Goal: Task Accomplishment & Management: Manage account settings

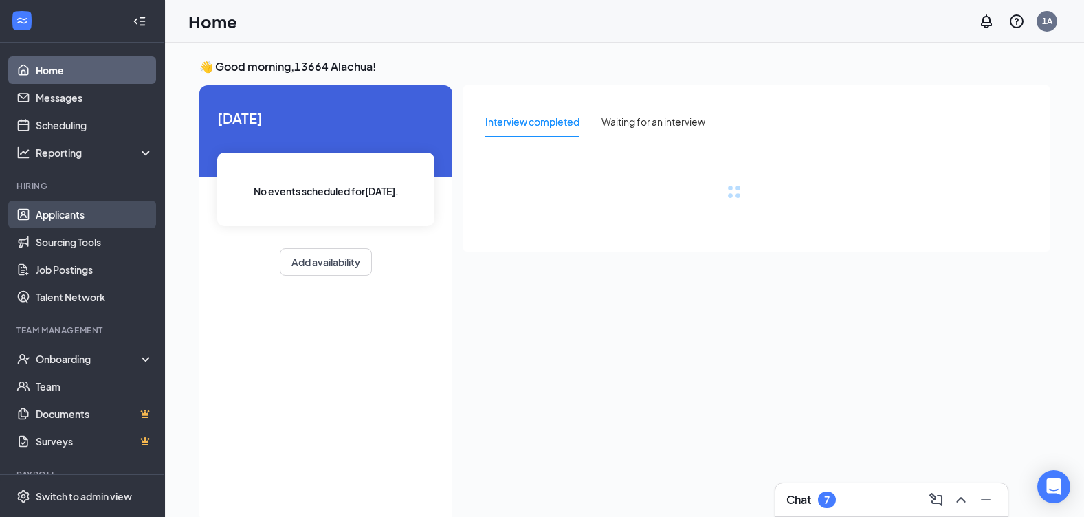
click at [83, 217] on link "Applicants" at bounding box center [95, 215] width 118 height 28
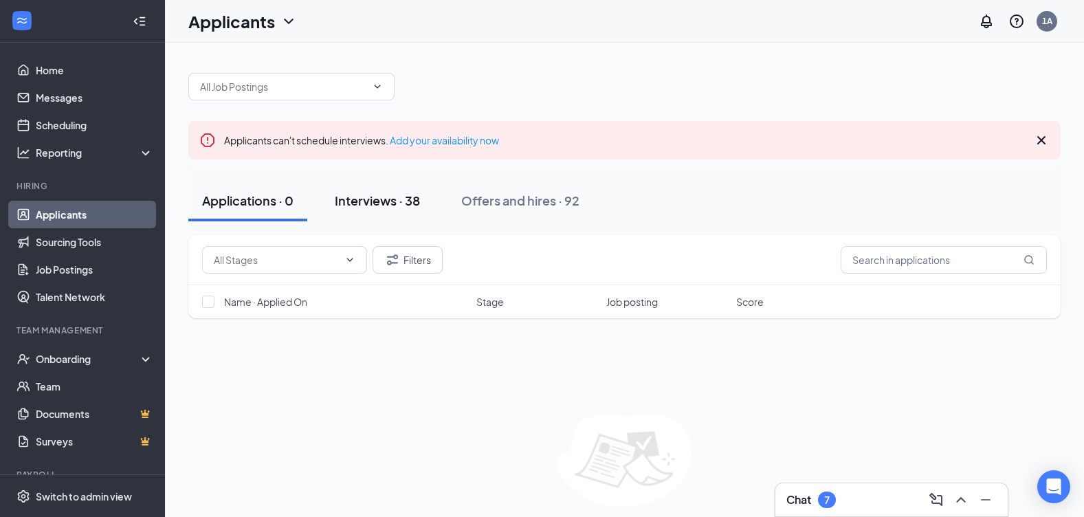
click at [372, 210] on button "Interviews · 38" at bounding box center [377, 200] width 113 height 41
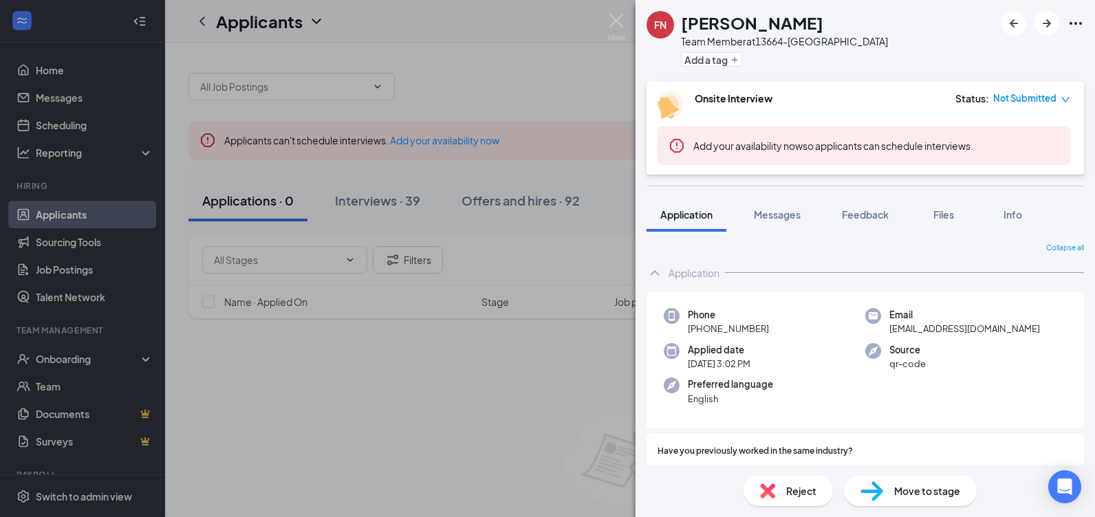
click at [1068, 103] on icon "down" at bounding box center [1065, 100] width 10 height 10
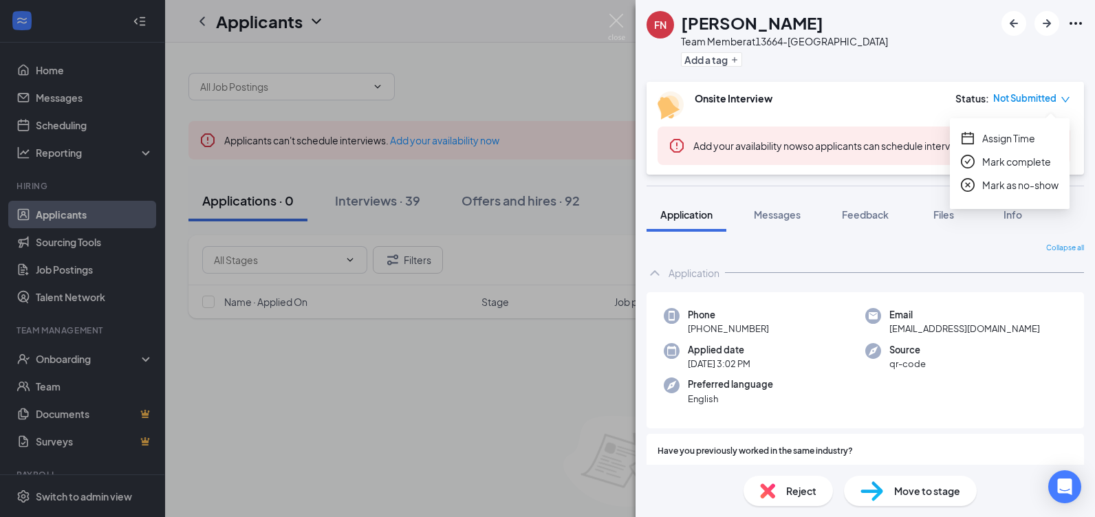
click at [918, 113] on div "Onsite Interview Status : Not Submitted" at bounding box center [863, 105] width 413 height 28
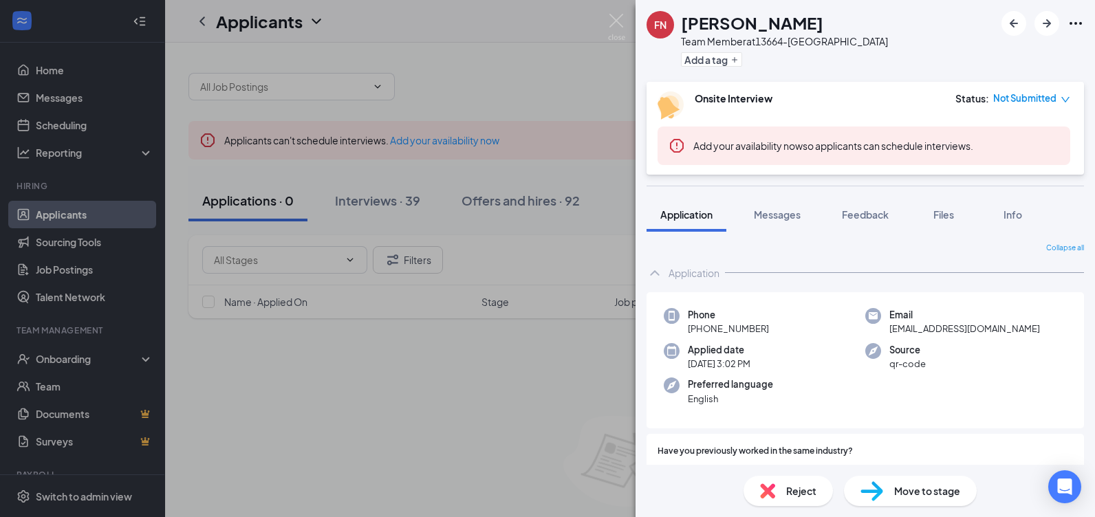
click at [1080, 26] on icon "Ellipses" at bounding box center [1075, 23] width 17 height 17
click at [893, 22] on div "FN Frances Novak Team Member at 13664-Alachua Add a tag" at bounding box center [864, 41] width 459 height 82
click at [1075, 22] on icon "Ellipses" at bounding box center [1075, 23] width 17 height 17
click at [1072, 24] on icon "Ellipses" at bounding box center [1075, 23] width 17 height 17
click at [980, 54] on link "View full application" at bounding box center [1001, 55] width 149 height 14
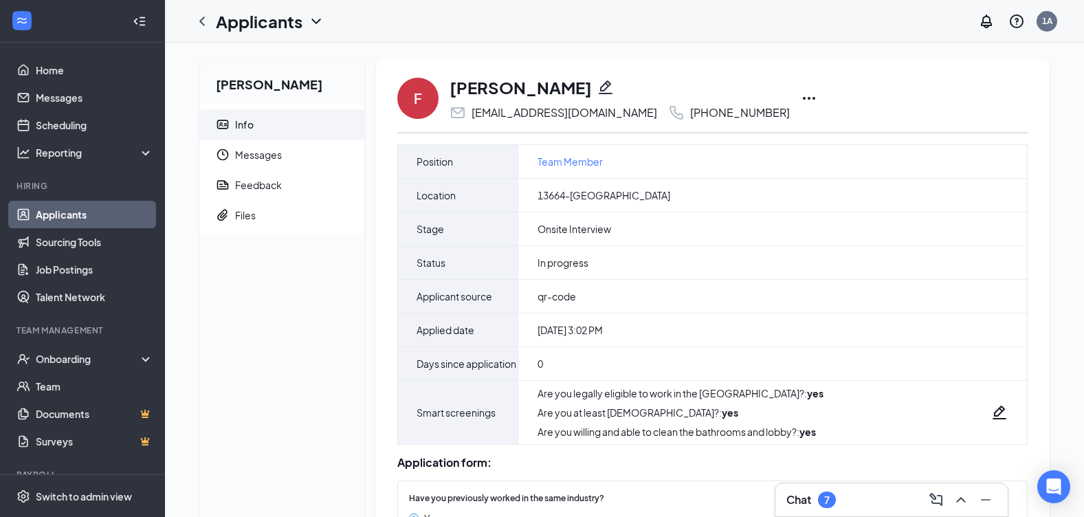
click at [801, 96] on icon "Ellipses" at bounding box center [809, 98] width 17 height 17
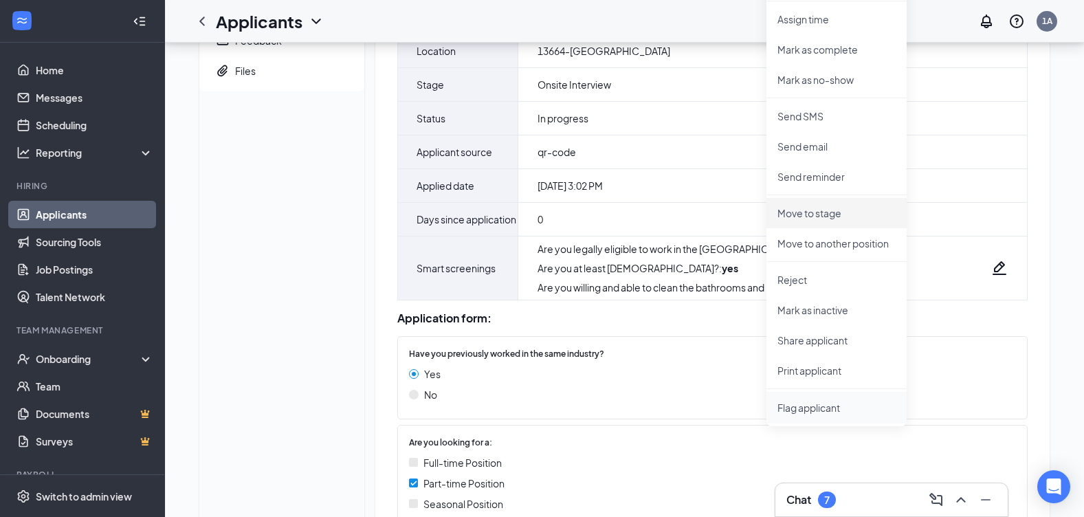
scroll to position [206, 0]
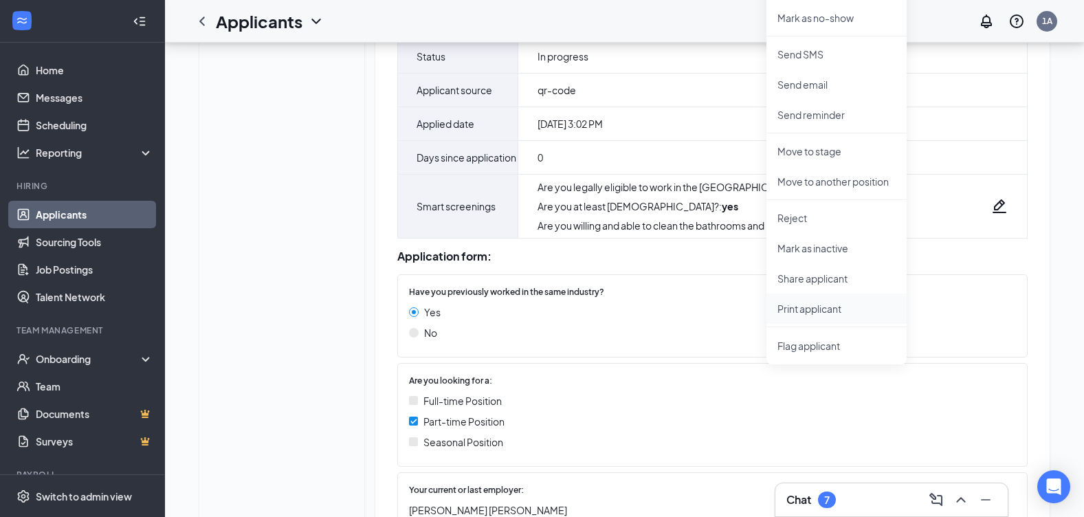
click at [815, 307] on p "Print applicant" at bounding box center [837, 309] width 118 height 14
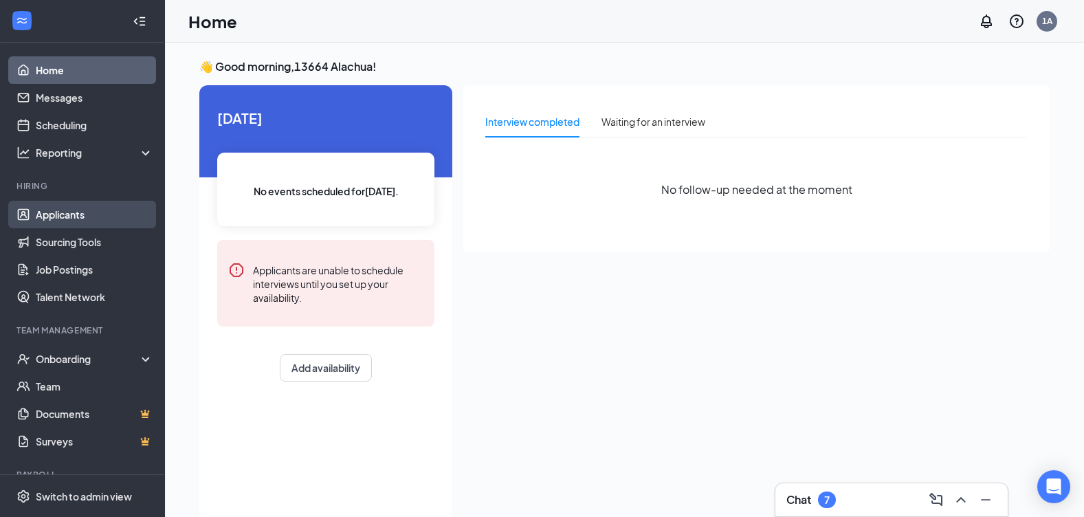
click at [72, 205] on link "Applicants" at bounding box center [95, 215] width 118 height 28
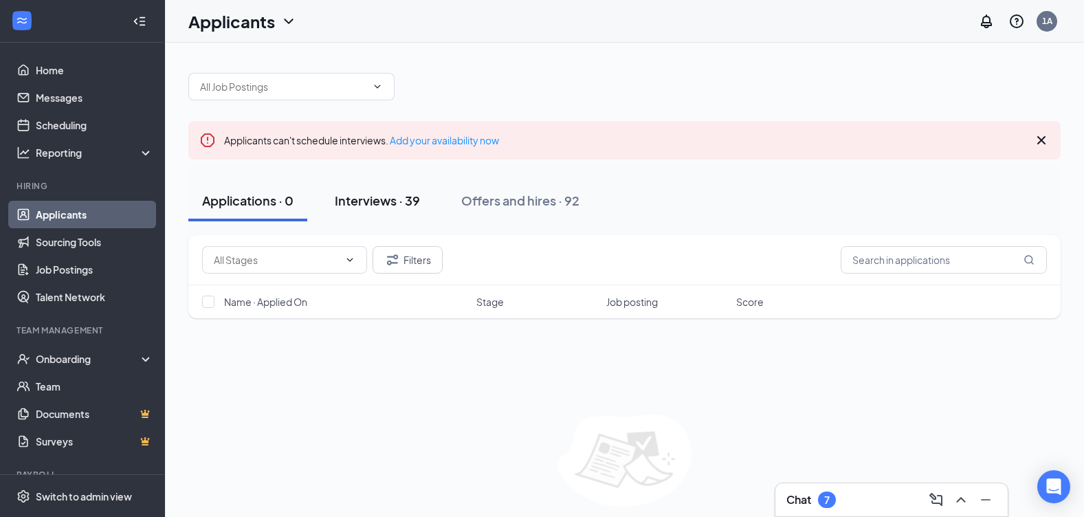
click at [395, 216] on button "Interviews · 39" at bounding box center [377, 200] width 113 height 41
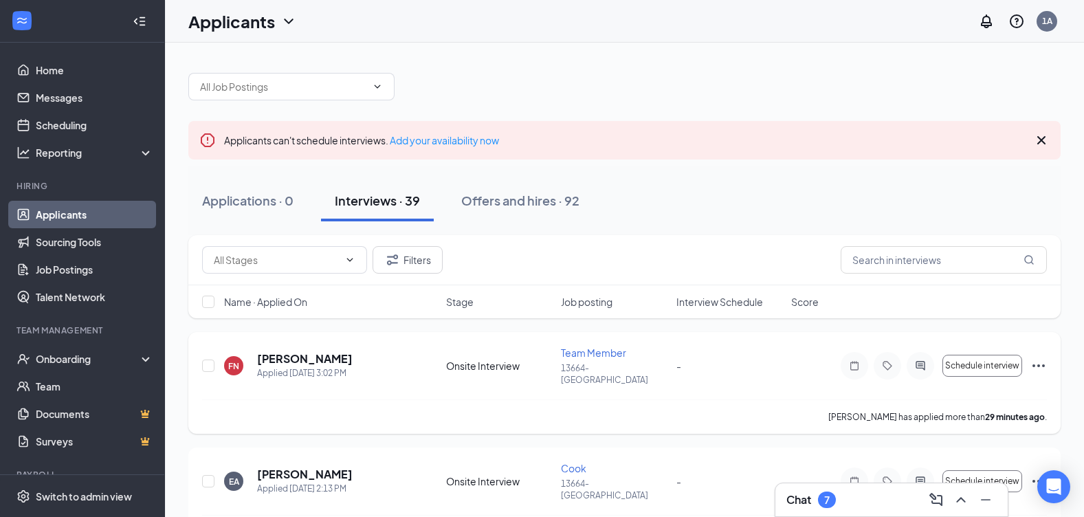
click at [1035, 359] on icon "Ellipses" at bounding box center [1039, 366] width 17 height 17
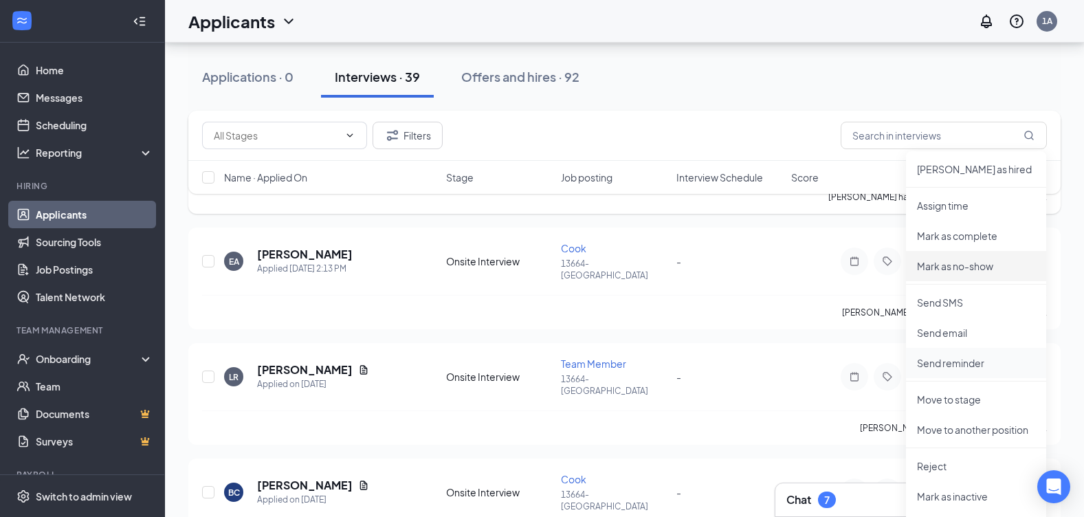
scroll to position [275, 0]
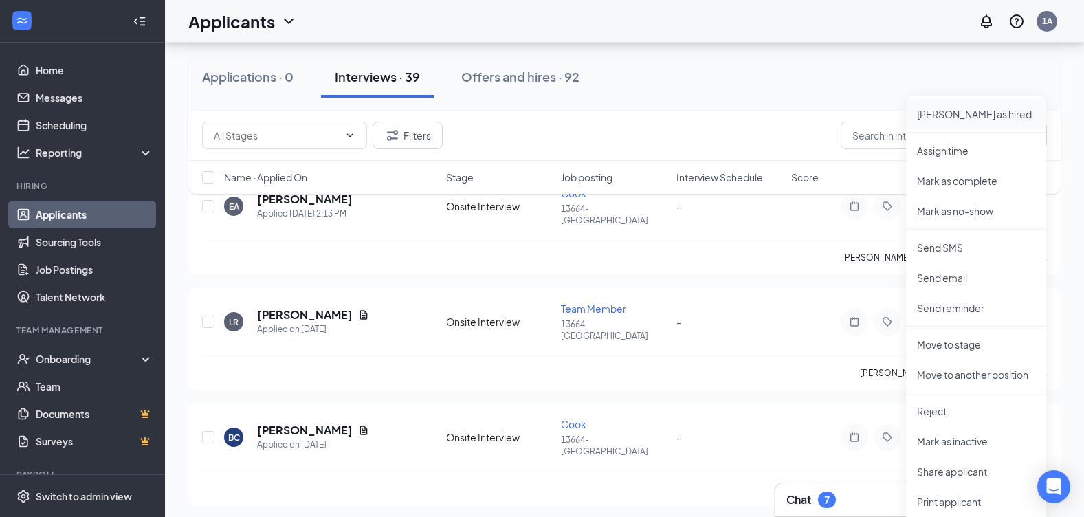
click at [943, 116] on p "Mark as hired" at bounding box center [976, 114] width 118 height 14
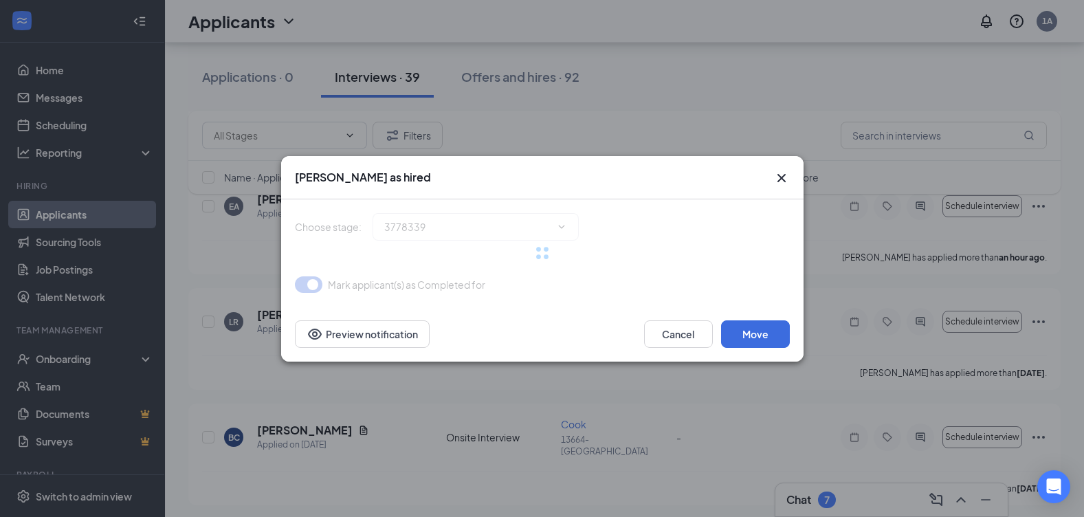
type input "Hiring Complete (final stage)"
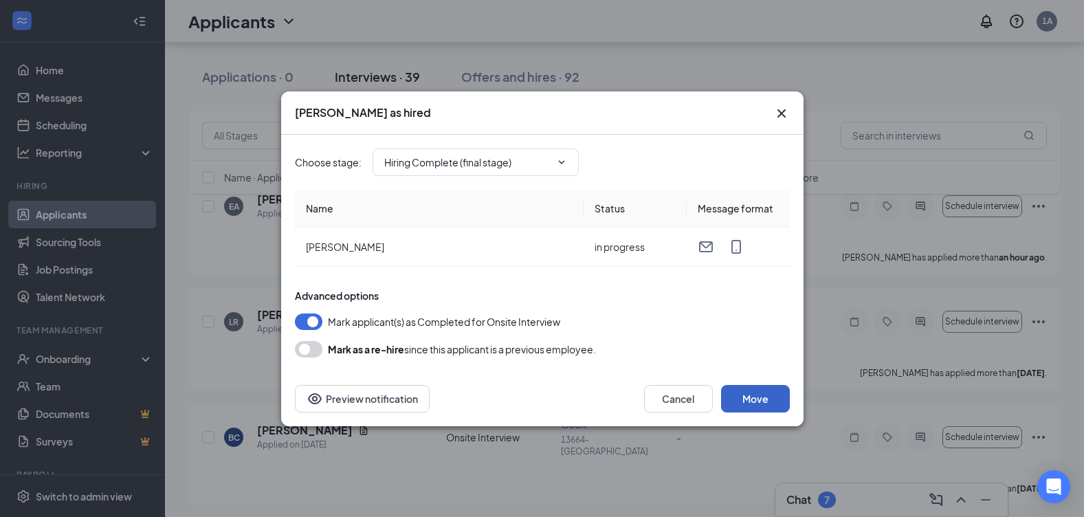
click at [751, 403] on button "Move" at bounding box center [755, 399] width 69 height 28
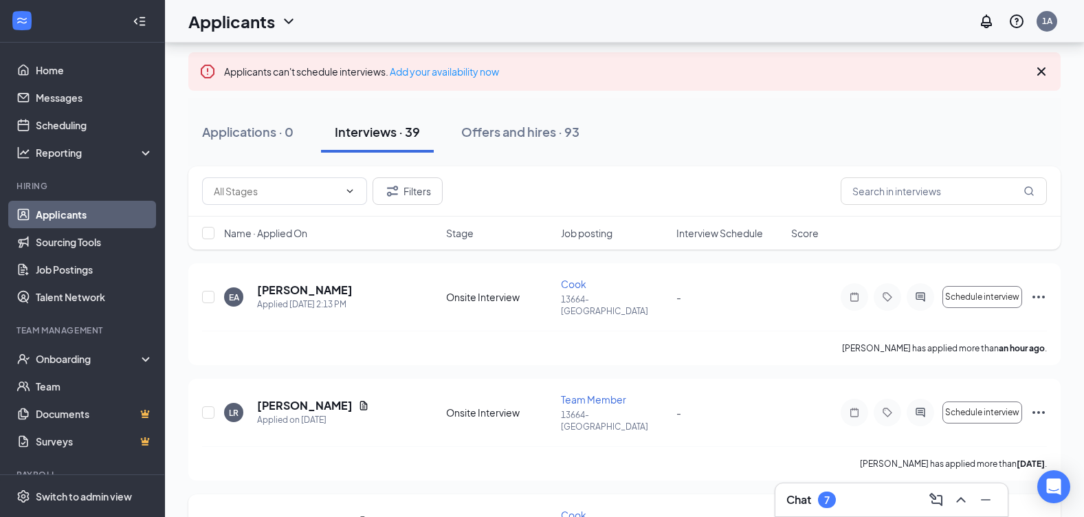
scroll to position [0, 0]
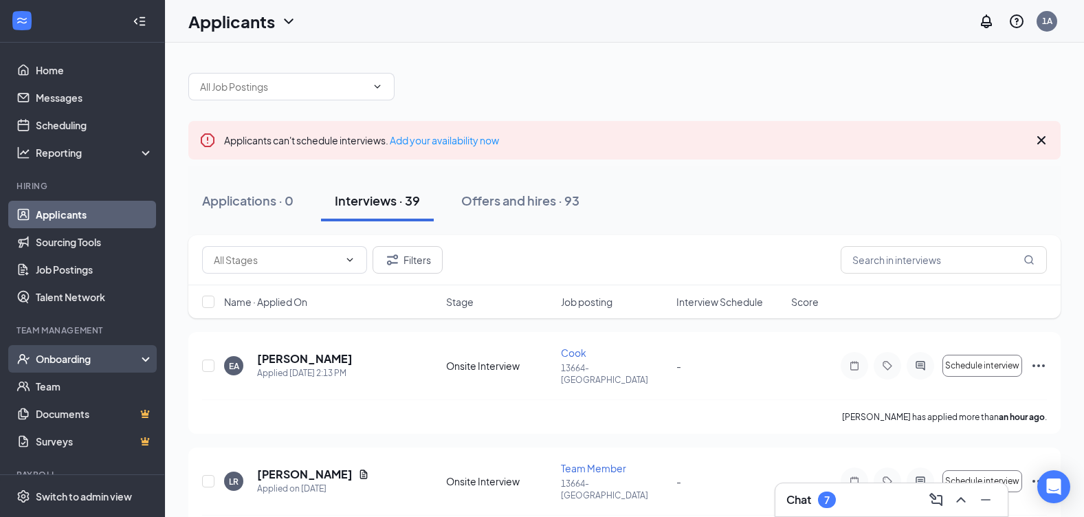
click at [96, 366] on div "Onboarding" at bounding box center [82, 359] width 165 height 28
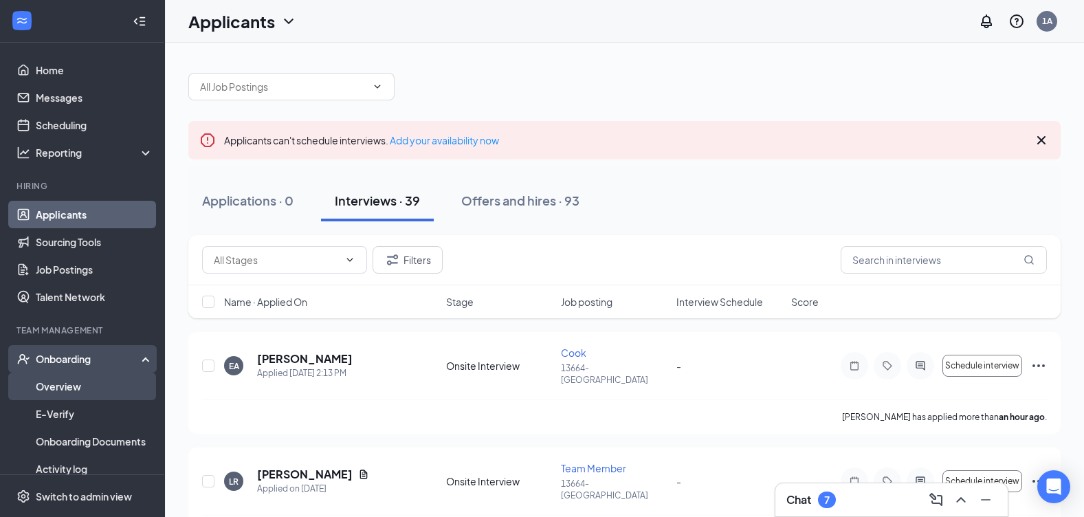
click at [105, 386] on link "Overview" at bounding box center [95, 387] width 118 height 28
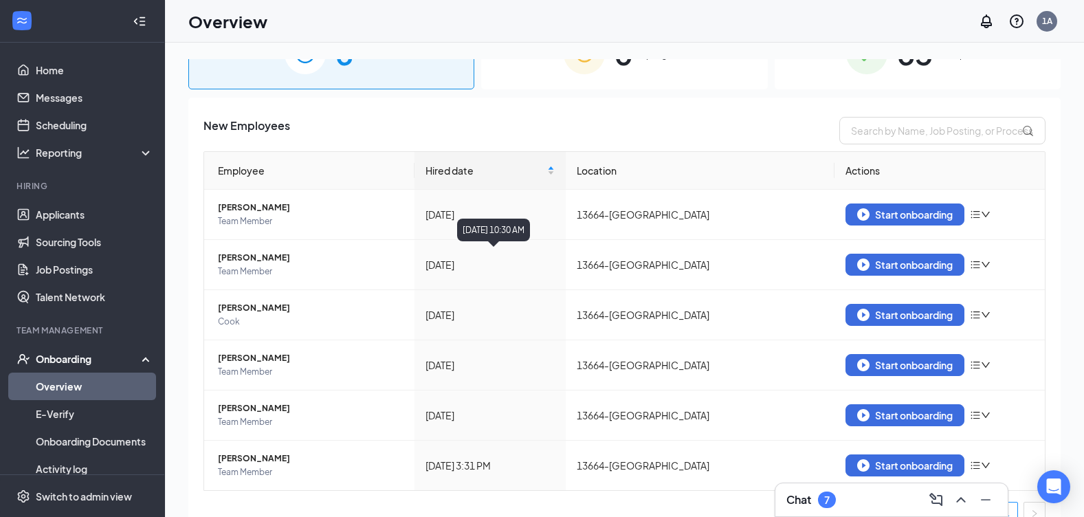
scroll to position [63, 0]
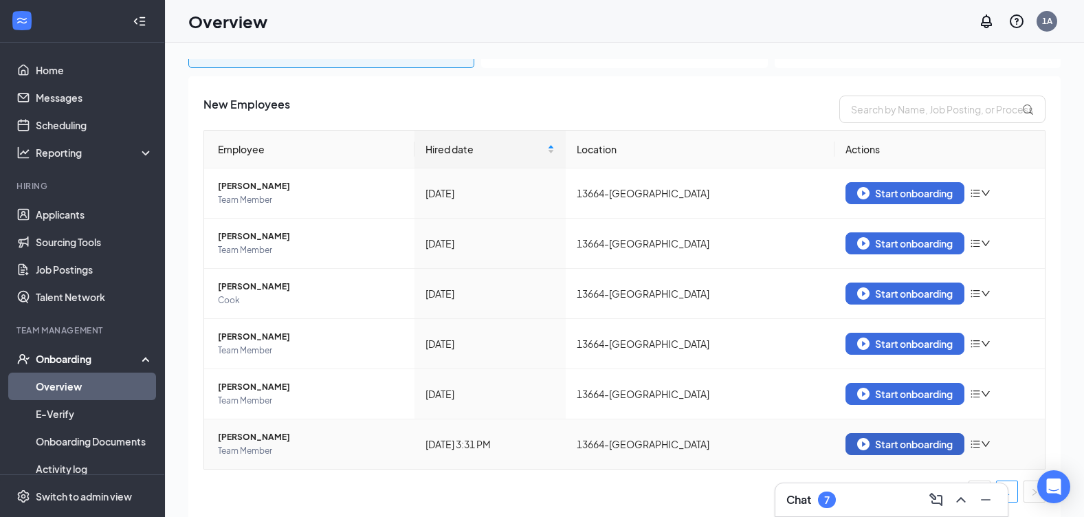
click at [857, 440] on img "button" at bounding box center [863, 444] width 12 height 12
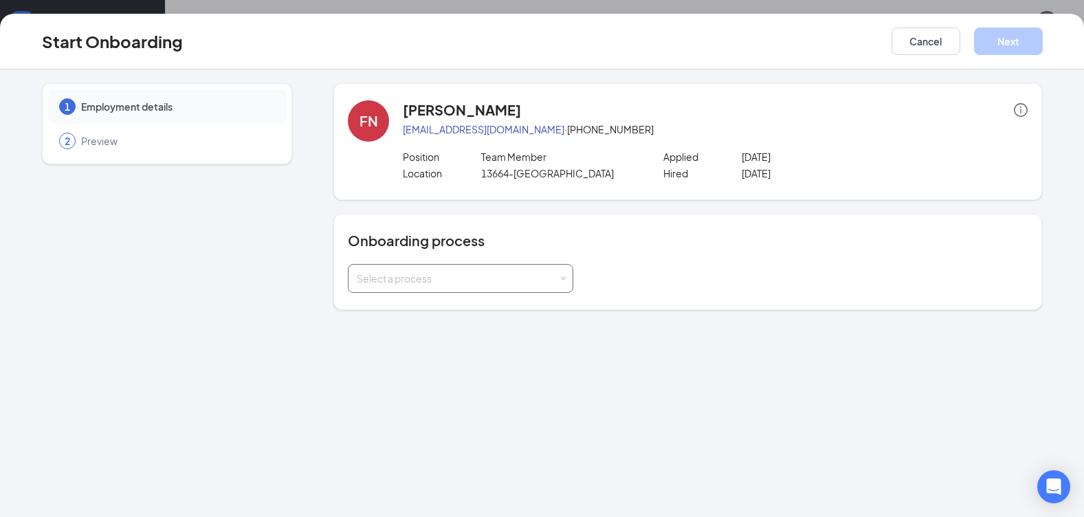
click at [563, 272] on div "Select a process" at bounding box center [461, 279] width 208 height 28
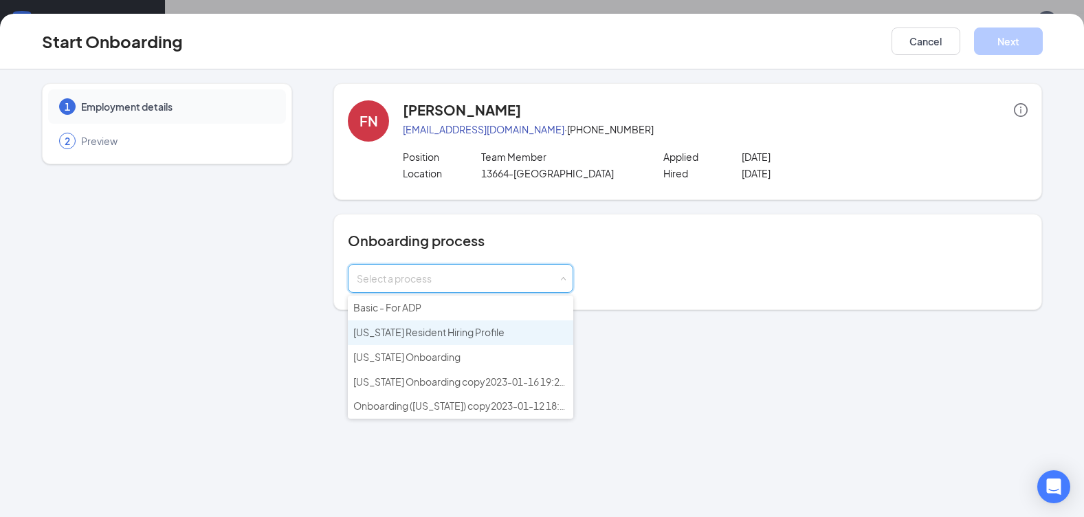
click at [468, 331] on span "florida Resident Hiring Profile" at bounding box center [428, 332] width 151 height 12
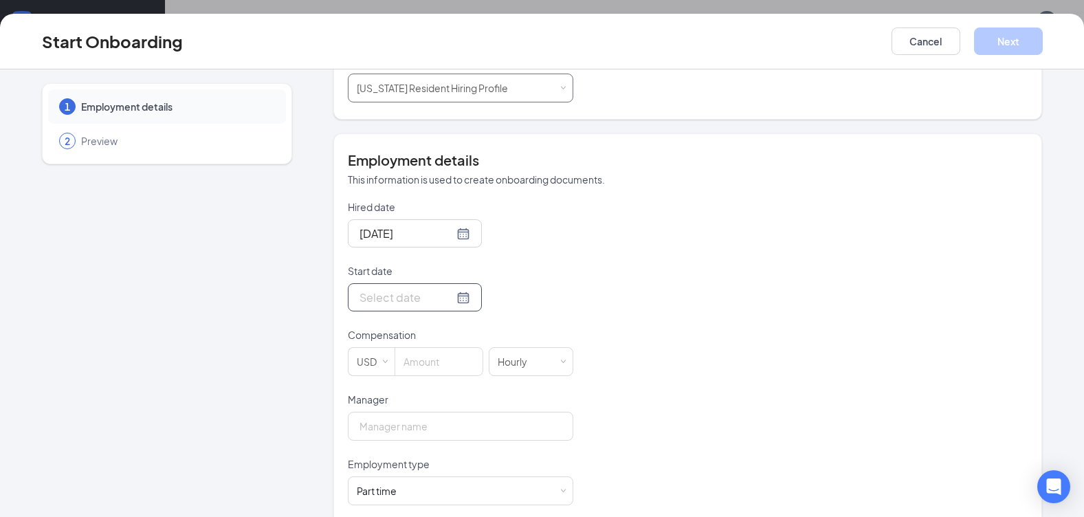
scroll to position [222, 0]
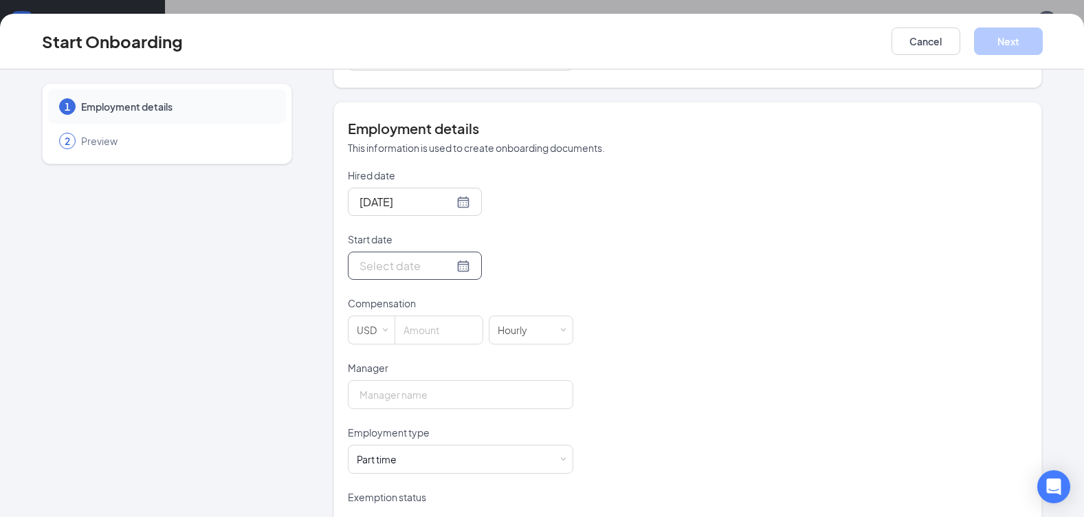
click at [445, 272] on div at bounding box center [415, 265] width 111 height 17
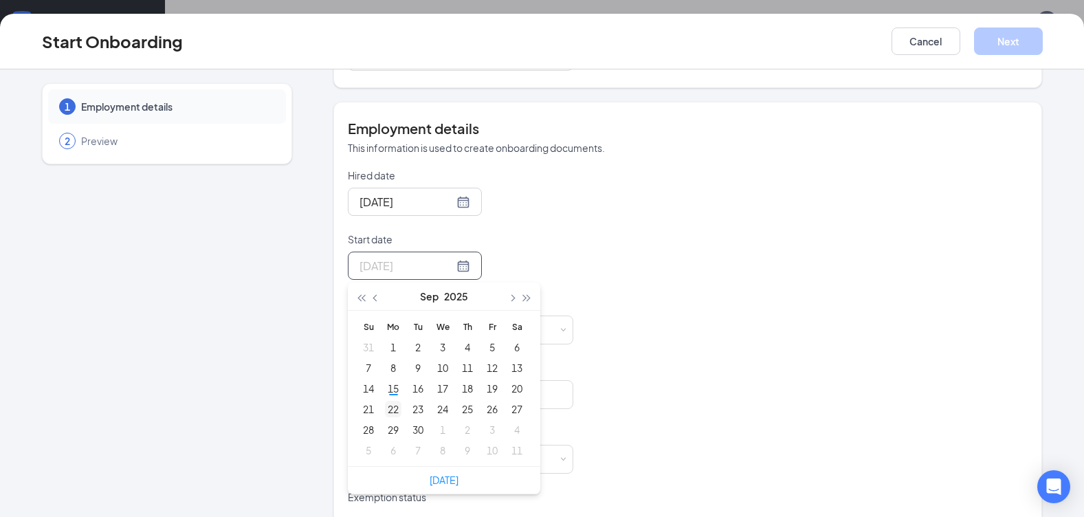
type input "Sep 22, 2025"
click at [389, 408] on div "22" at bounding box center [393, 409] width 17 height 17
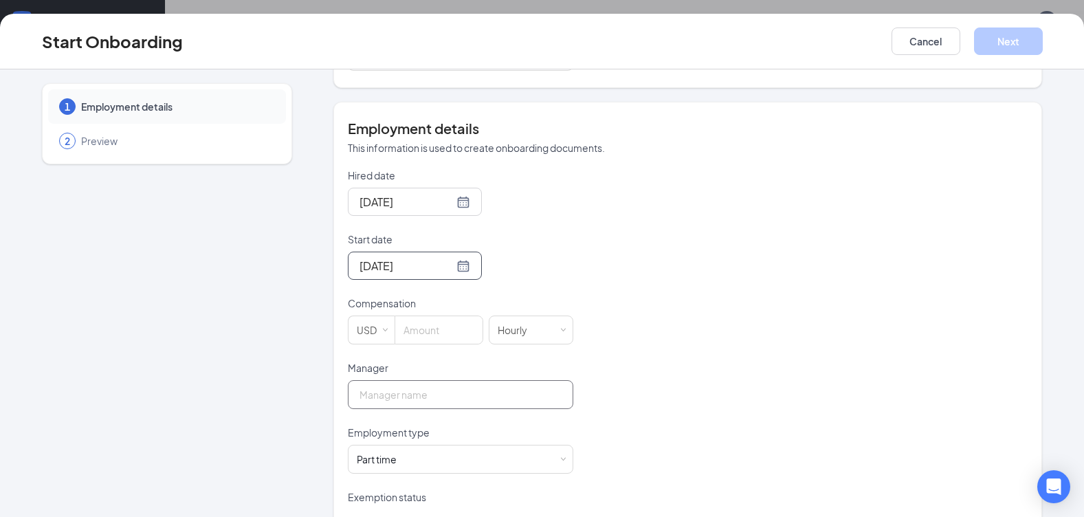
click at [402, 388] on input "Manager" at bounding box center [461, 394] width 226 height 29
type input "PAGONIA THOMAS"
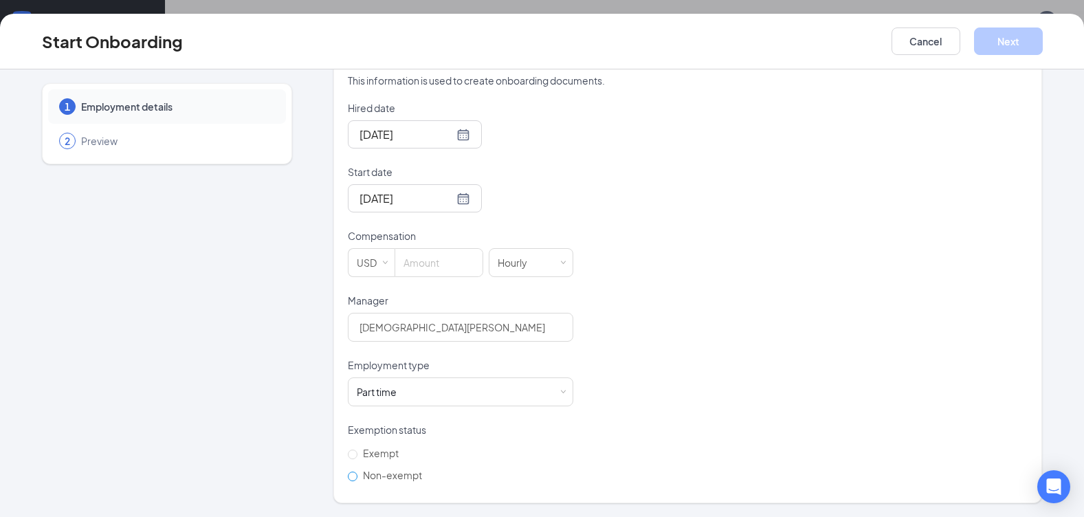
click at [366, 479] on span "Non-exempt" at bounding box center [393, 475] width 70 height 12
click at [358, 479] on input "Non-exempt" at bounding box center [353, 477] width 10 height 10
radio input "true"
click at [427, 265] on input at bounding box center [438, 263] width 87 height 28
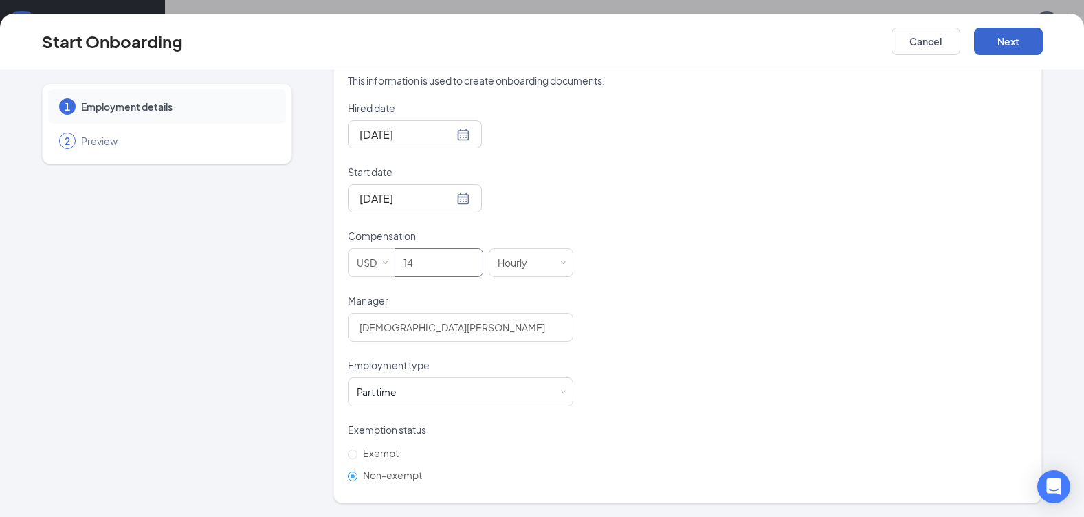
type input "14"
click at [1027, 34] on button "Next" at bounding box center [1008, 42] width 69 height 28
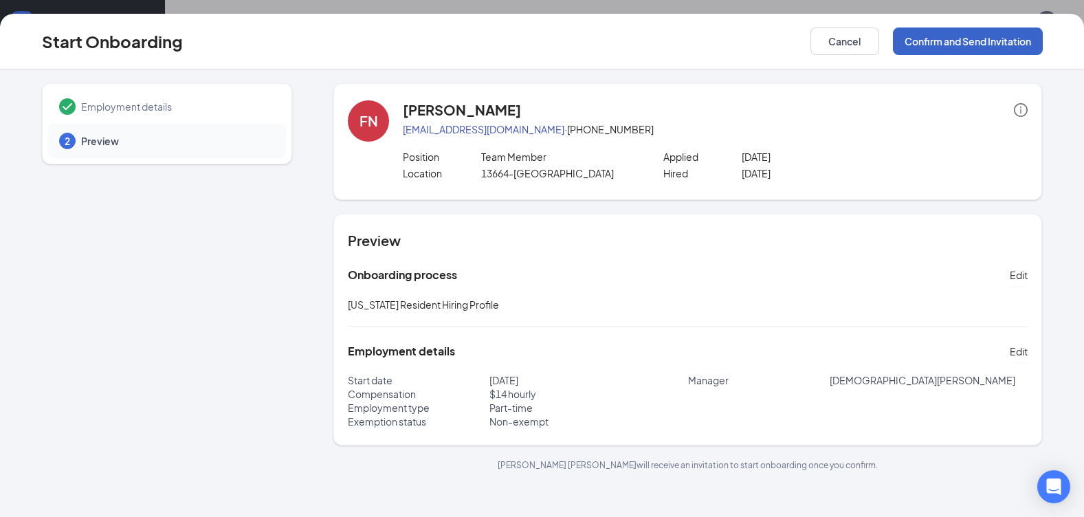
click at [965, 43] on button "Confirm and Send Invitation" at bounding box center [968, 42] width 150 height 28
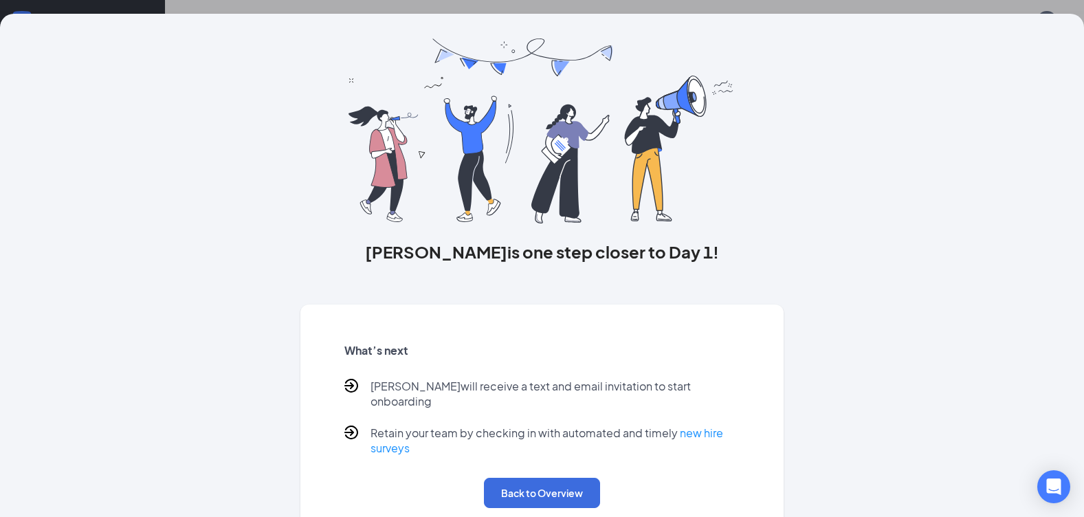
scroll to position [47, 0]
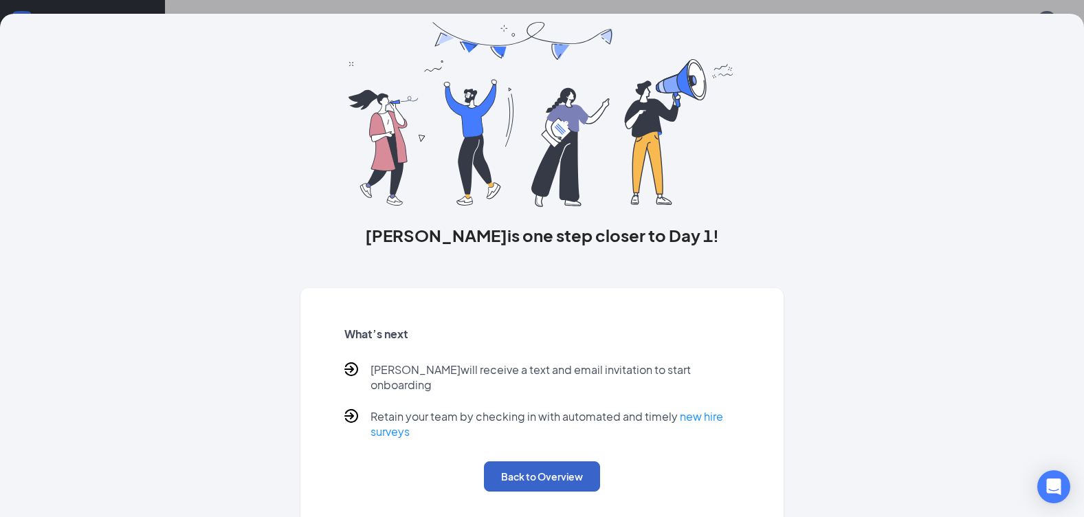
click at [560, 461] on button "Back to Overview" at bounding box center [542, 476] width 116 height 30
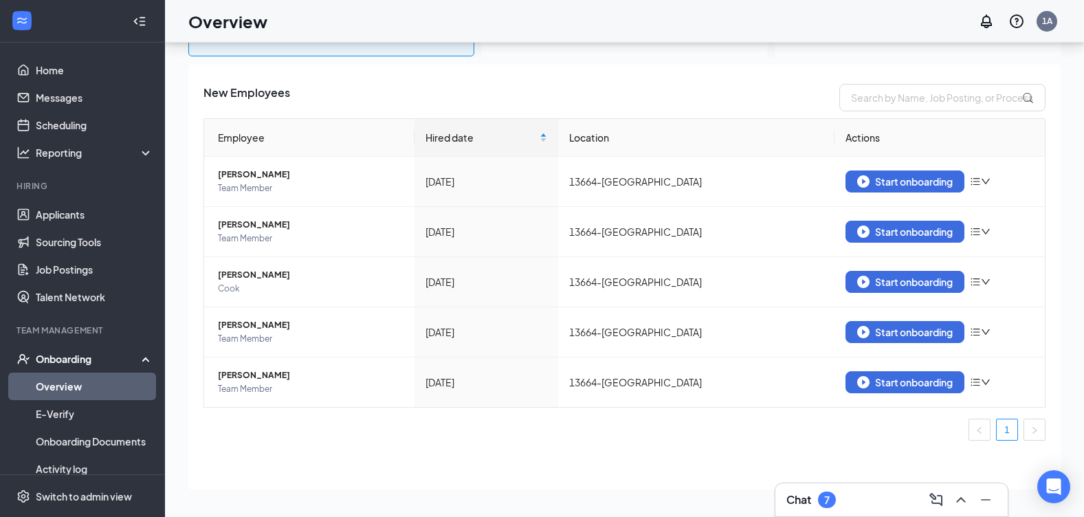
scroll to position [0, 0]
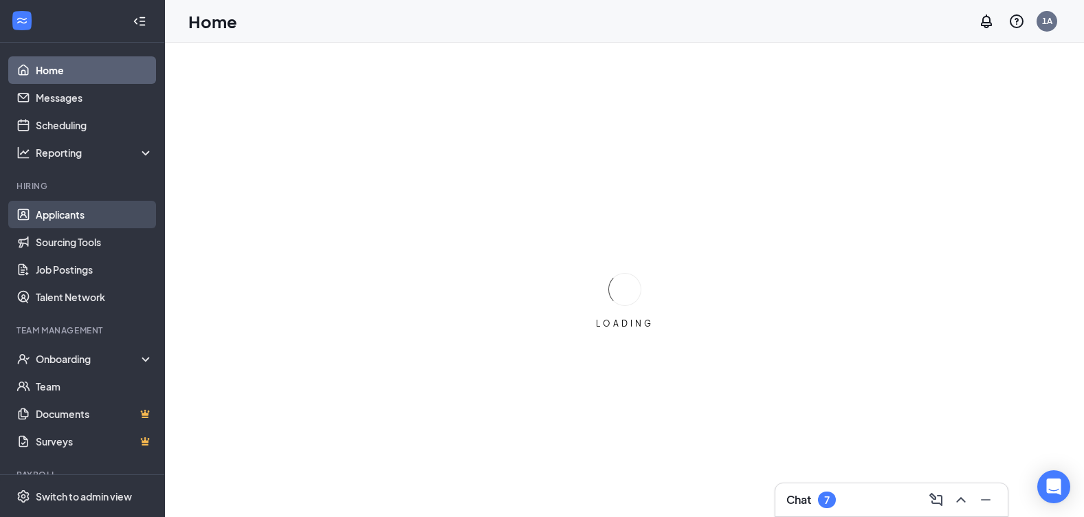
click at [104, 214] on link "Applicants" at bounding box center [95, 215] width 118 height 28
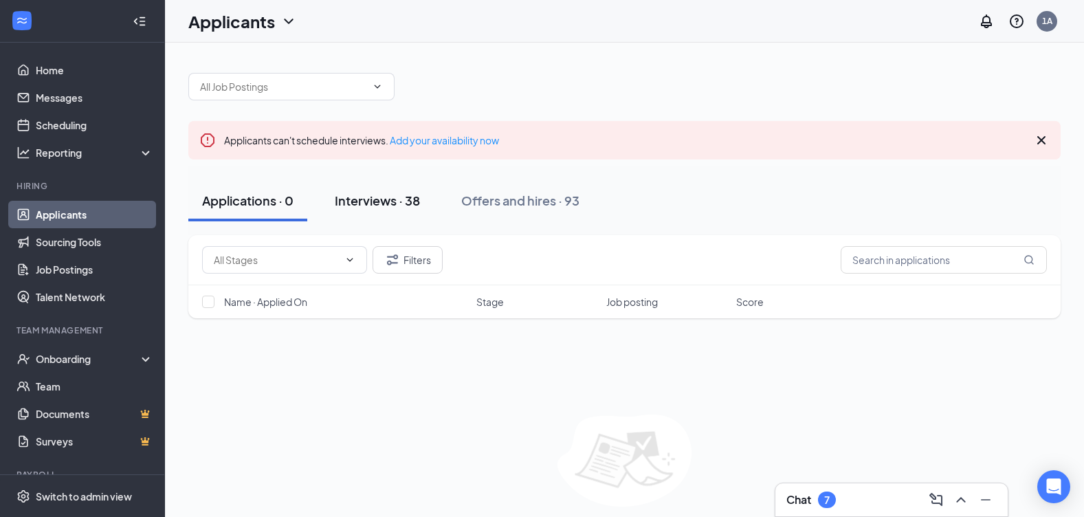
click at [369, 214] on button "Interviews · 38" at bounding box center [377, 200] width 113 height 41
